Goal: Task Accomplishment & Management: Use online tool/utility

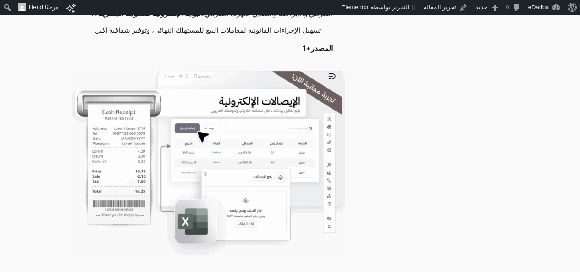
scroll to position [2017, 0]
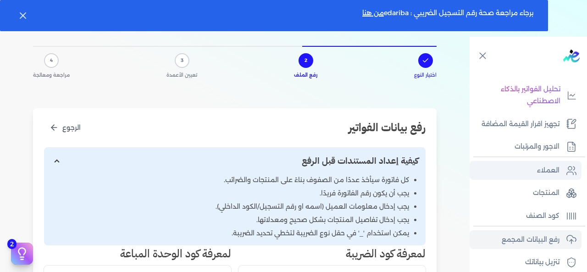
scroll to position [223, 0]
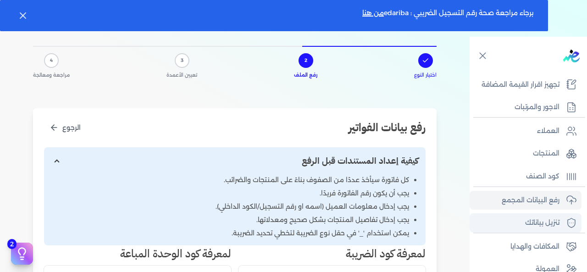
click at [547, 225] on p "تنزيل بياناتك" at bounding box center [542, 223] width 34 height 12
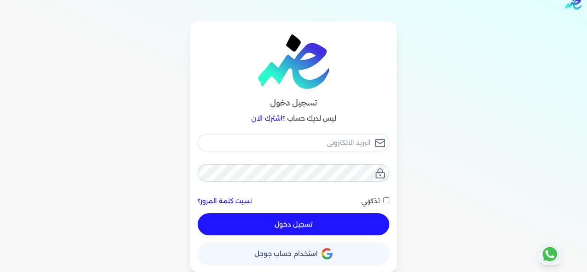
scroll to position [15, 0]
click at [281, 252] on span "استخدام حساب جوجل" at bounding box center [285, 253] width 63 height 6
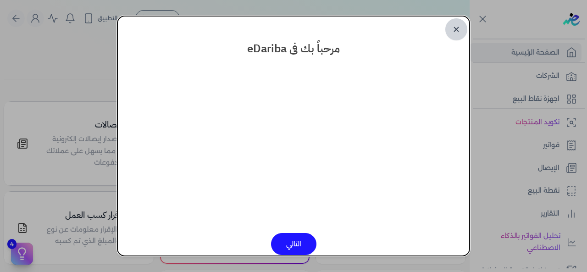
click at [459, 35] on link "✕" at bounding box center [456, 29] width 22 height 22
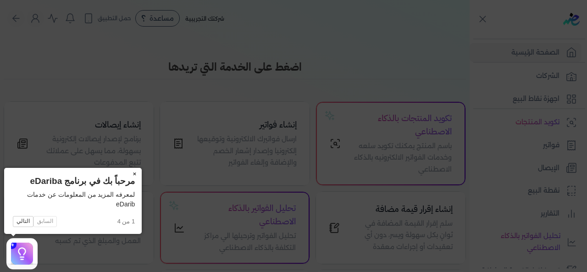
click at [136, 174] on button "×" at bounding box center [134, 174] width 15 height 13
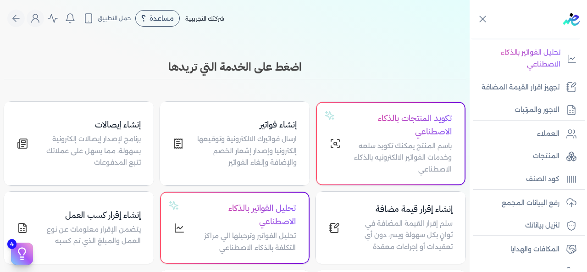
scroll to position [223, 0]
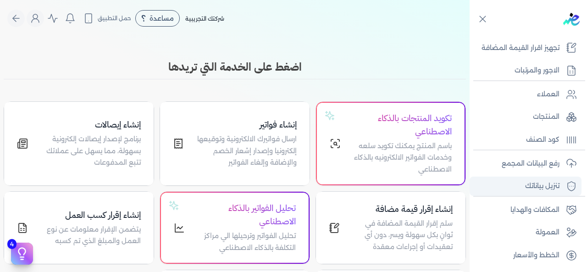
click at [527, 189] on p "تنزيل بياناتك" at bounding box center [542, 186] width 34 height 12
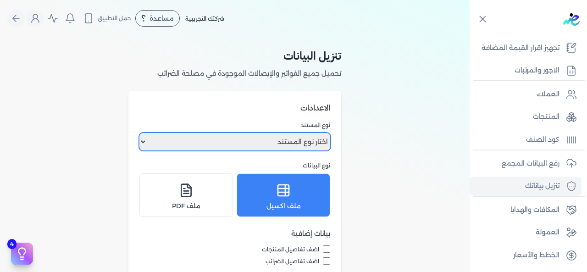
click at [143, 144] on select "اختار نوع المستند فواتير الإيصالات" at bounding box center [234, 141] width 191 height 17
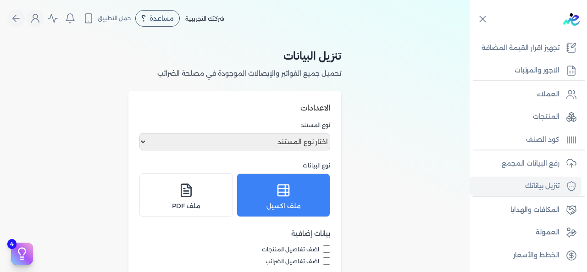
click at [354, 173] on div "تنزيل البيانات تحميل جميع الفواتير والإيصالات الموجودة في مصلحة الضرائب الاعداد…" at bounding box center [234, 235] width 469 height 397
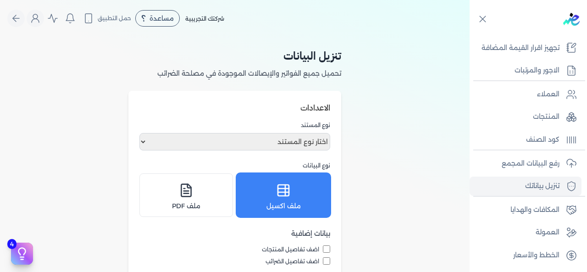
click at [298, 197] on div "ملف اكسيل" at bounding box center [284, 195] width 82 height 32
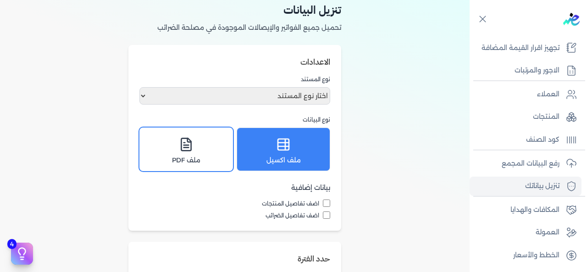
click at [193, 163] on div "ملف PDF" at bounding box center [186, 149] width 82 height 32
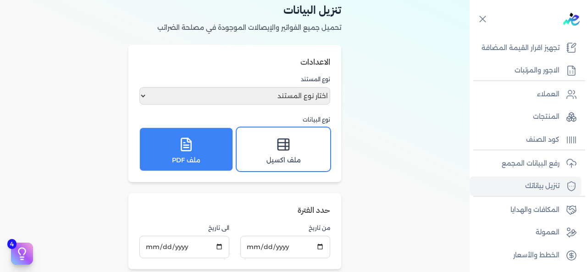
click at [289, 149] on icon at bounding box center [283, 144] width 15 height 15
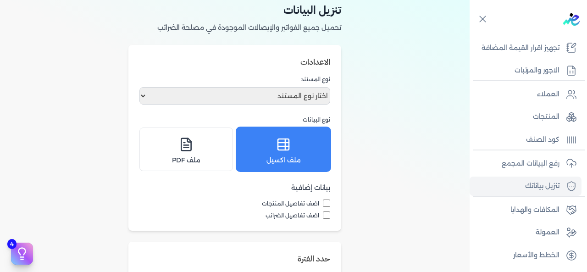
scroll to position [92, 0]
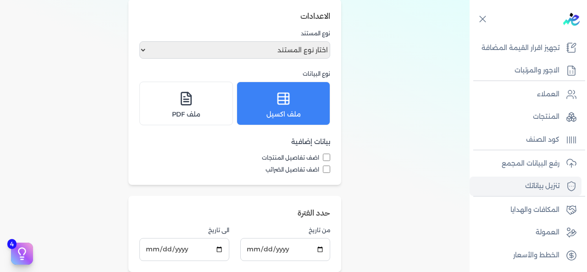
click at [326, 168] on input "اضف تفاصيل الضرائب" at bounding box center [326, 169] width 7 height 7
checkbox input "true"
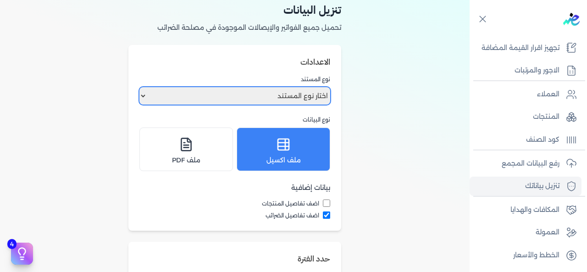
click at [144, 99] on select "اختار نوع المستند فواتير الإيصالات" at bounding box center [234, 95] width 191 height 17
select select "invoices"
click at [141, 87] on select "اختار نوع المستند فواتير الإيصالات" at bounding box center [234, 95] width 191 height 17
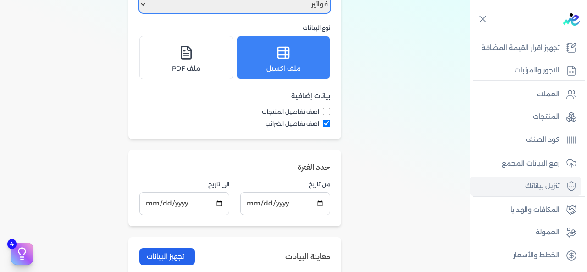
scroll to position [92, 0]
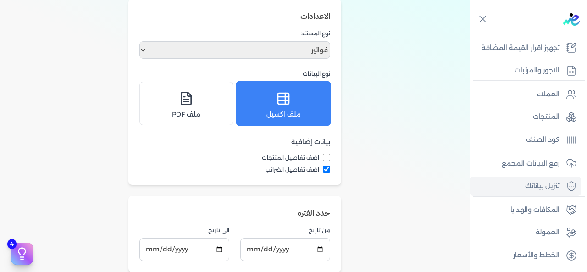
click at [291, 105] on icon at bounding box center [283, 98] width 15 height 15
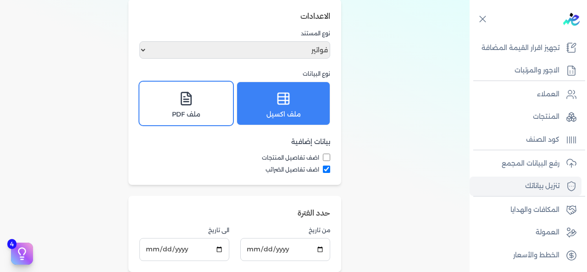
click at [194, 110] on div "ملف PDF" at bounding box center [186, 104] width 82 height 32
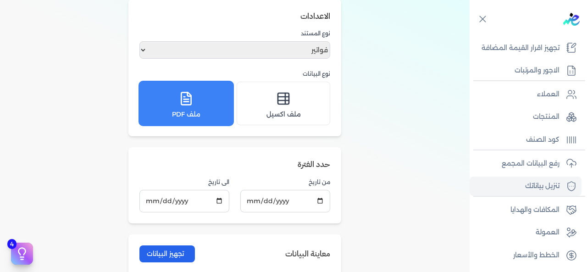
scroll to position [46, 0]
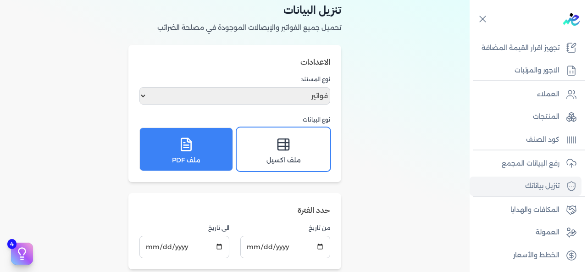
click at [291, 151] on icon at bounding box center [283, 144] width 15 height 15
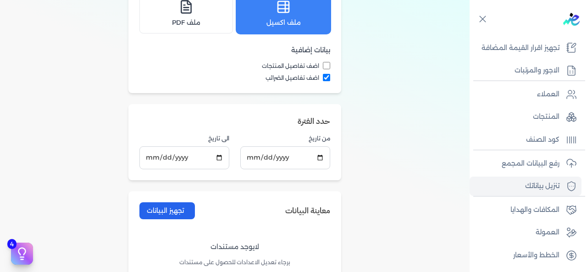
scroll to position [229, 0]
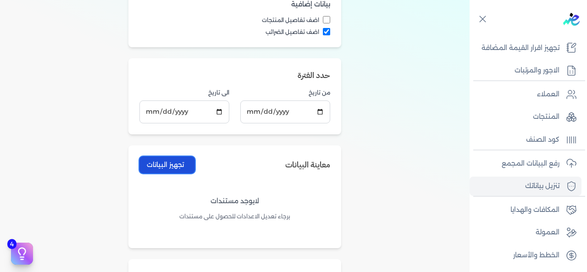
click at [188, 166] on button "تجهيز البيانات" at bounding box center [166, 164] width 55 height 17
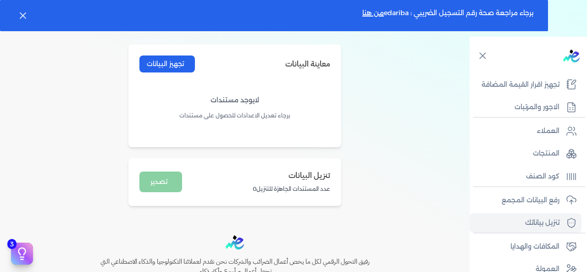
scroll to position [321, 0]
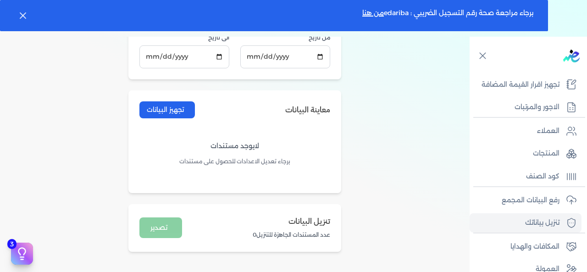
click at [172, 238] on div "تنزيل البيانات عدد المستندات الجاهزة للتنزيل 0 تصدير" at bounding box center [234, 228] width 191 height 26
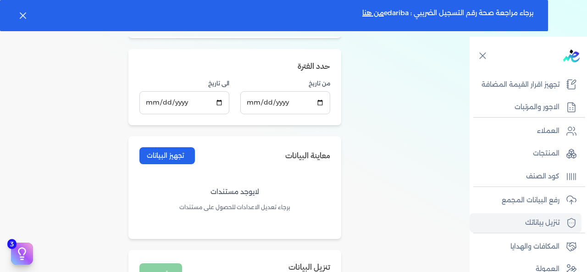
click at [438, 171] on div "تنزيل البيانات تحميل جميع الفواتير والإيصالات الموجودة في مصلحة الضرائب الاعداد…" at bounding box center [234, 53] width 469 height 510
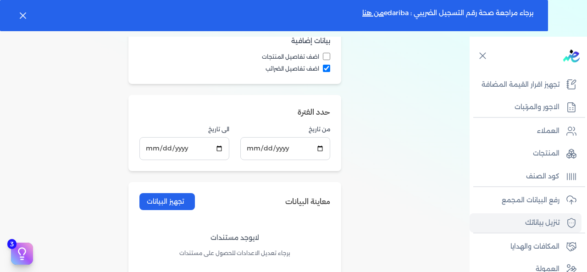
scroll to position [183, 0]
